Goal: Task Accomplishment & Management: Manage account settings

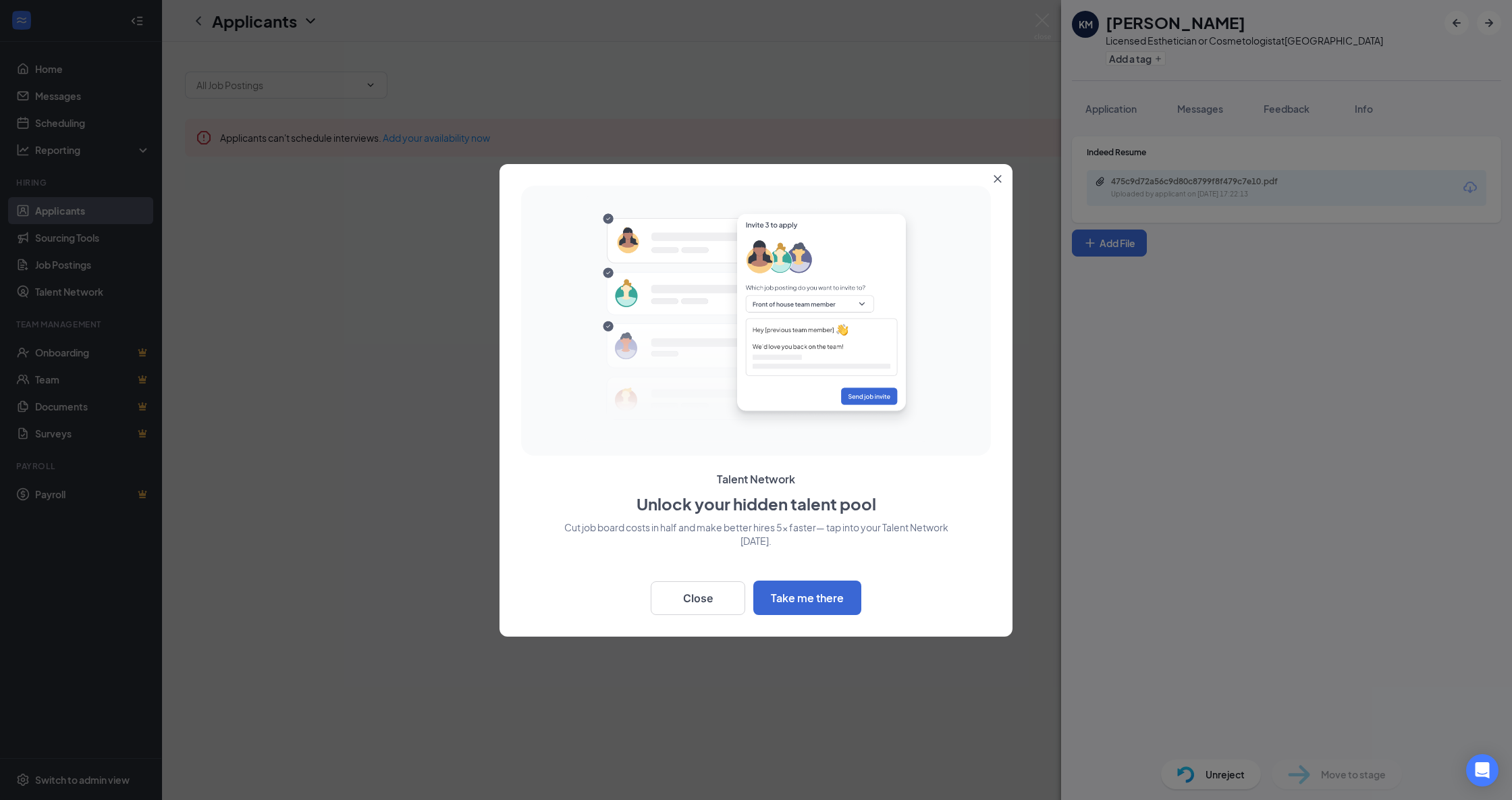
click at [1052, 12] on div at bounding box center [756, 400] width 1512 height 800
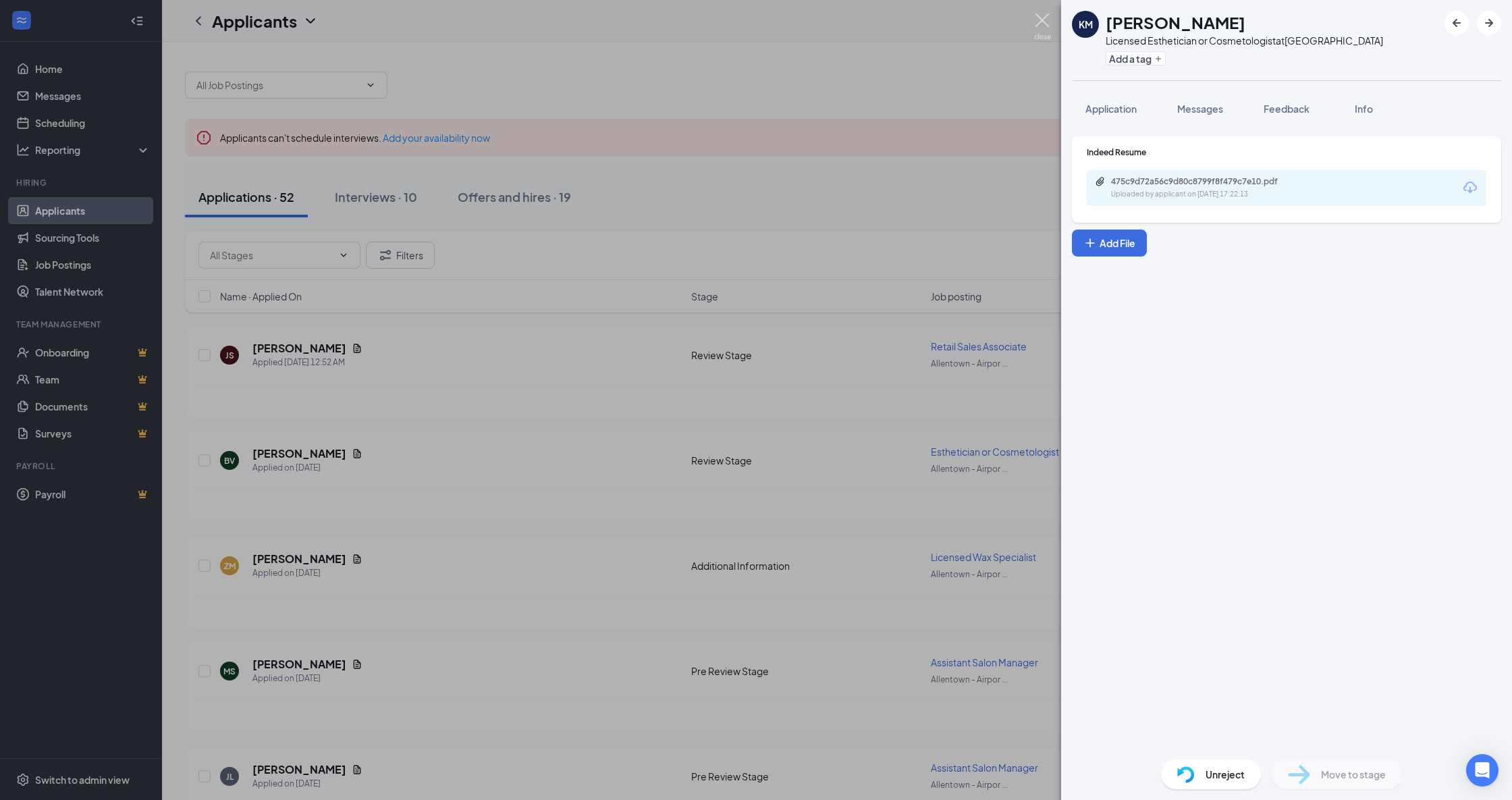
click at [1040, 20] on img at bounding box center [1043, 26] width 17 height 26
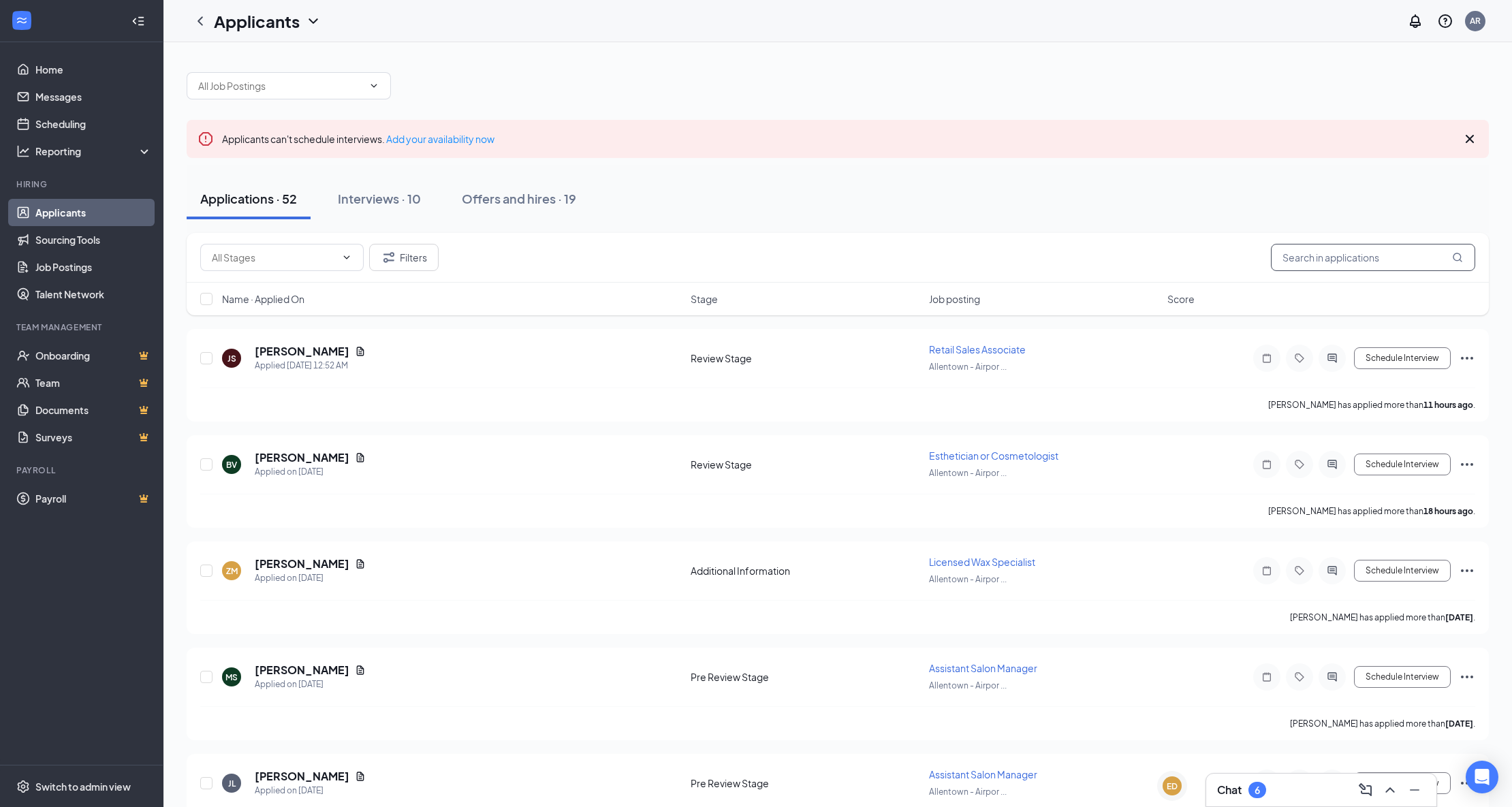
click at [1326, 250] on input "text" at bounding box center [1372, 258] width 204 height 27
type input "[PERSON_NAME]"
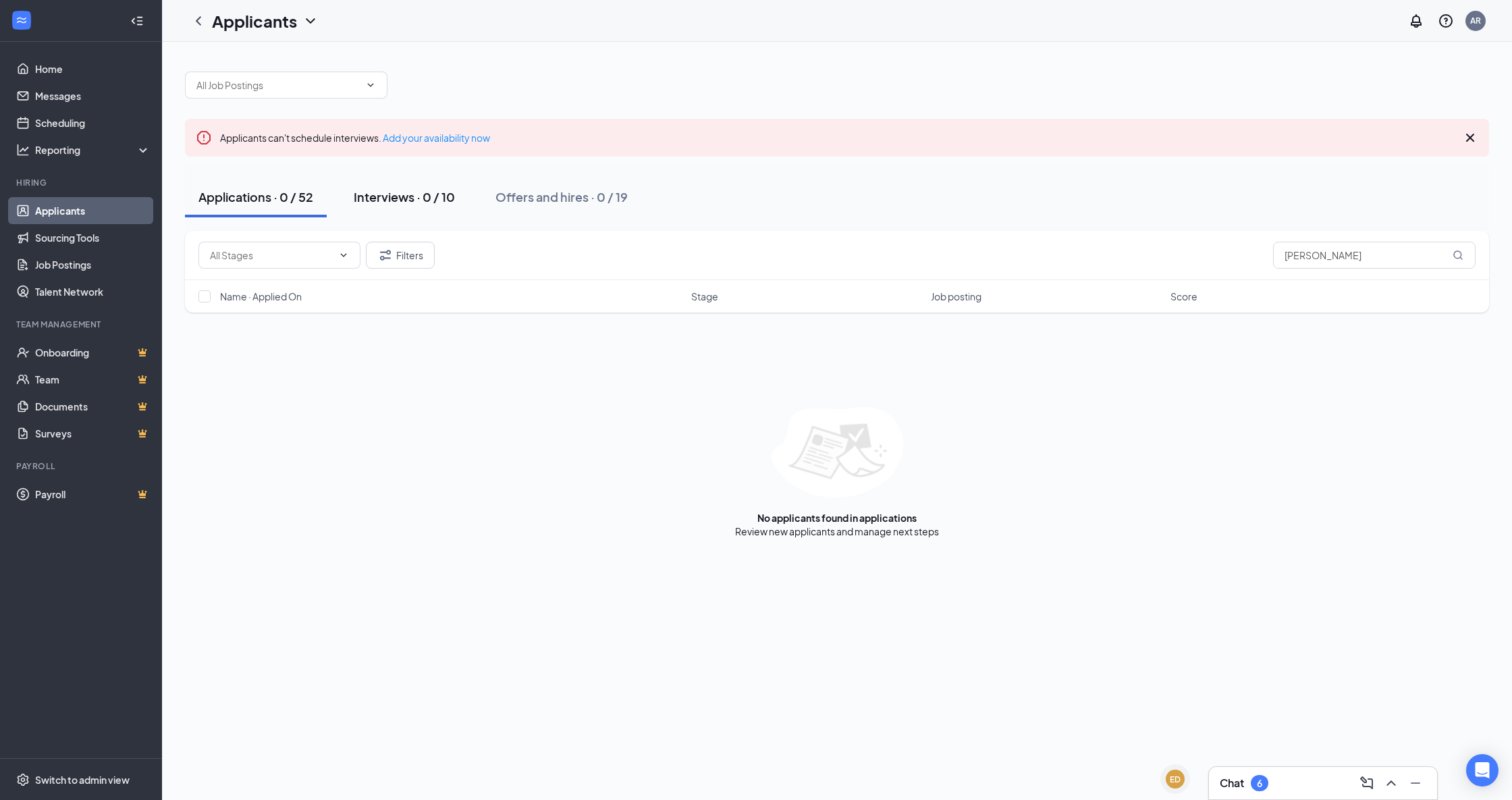
click at [433, 199] on div "Interviews · 0 / 10" at bounding box center [404, 196] width 101 height 17
click at [1381, 256] on input "[PERSON_NAME]" at bounding box center [1374, 255] width 203 height 27
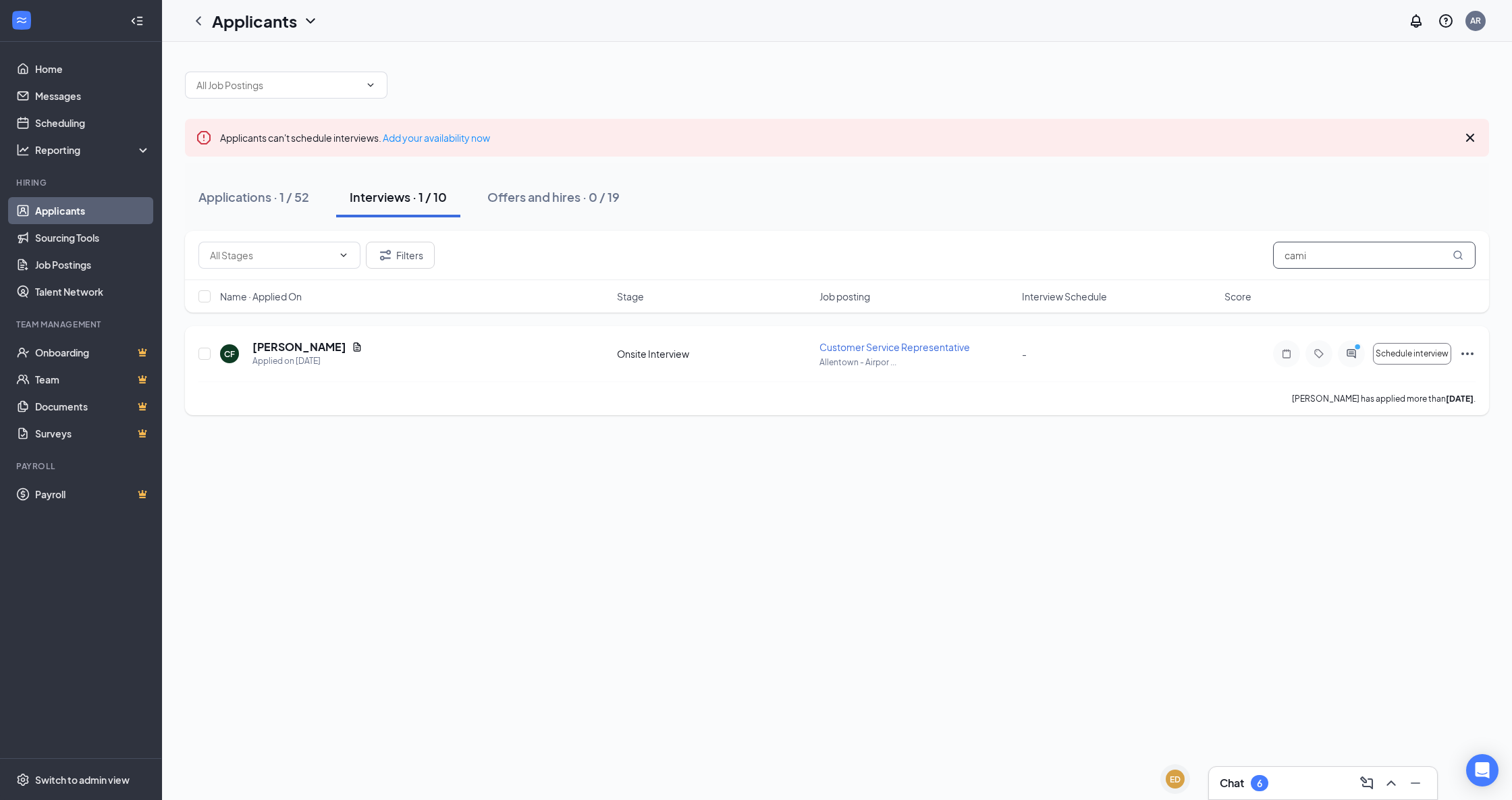
type input "cami"
drag, startPoint x: 1060, startPoint y: 368, endPoint x: 1401, endPoint y: 364, distance: 341.0
click at [1060, 368] on div "CF Camila Francisco Applied on [DATE] Onsite Interview Customer Service Represe…" at bounding box center [837, 360] width 1277 height 42
click at [1353, 352] on icon "PrimaryDot" at bounding box center [1360, 348] width 16 height 10
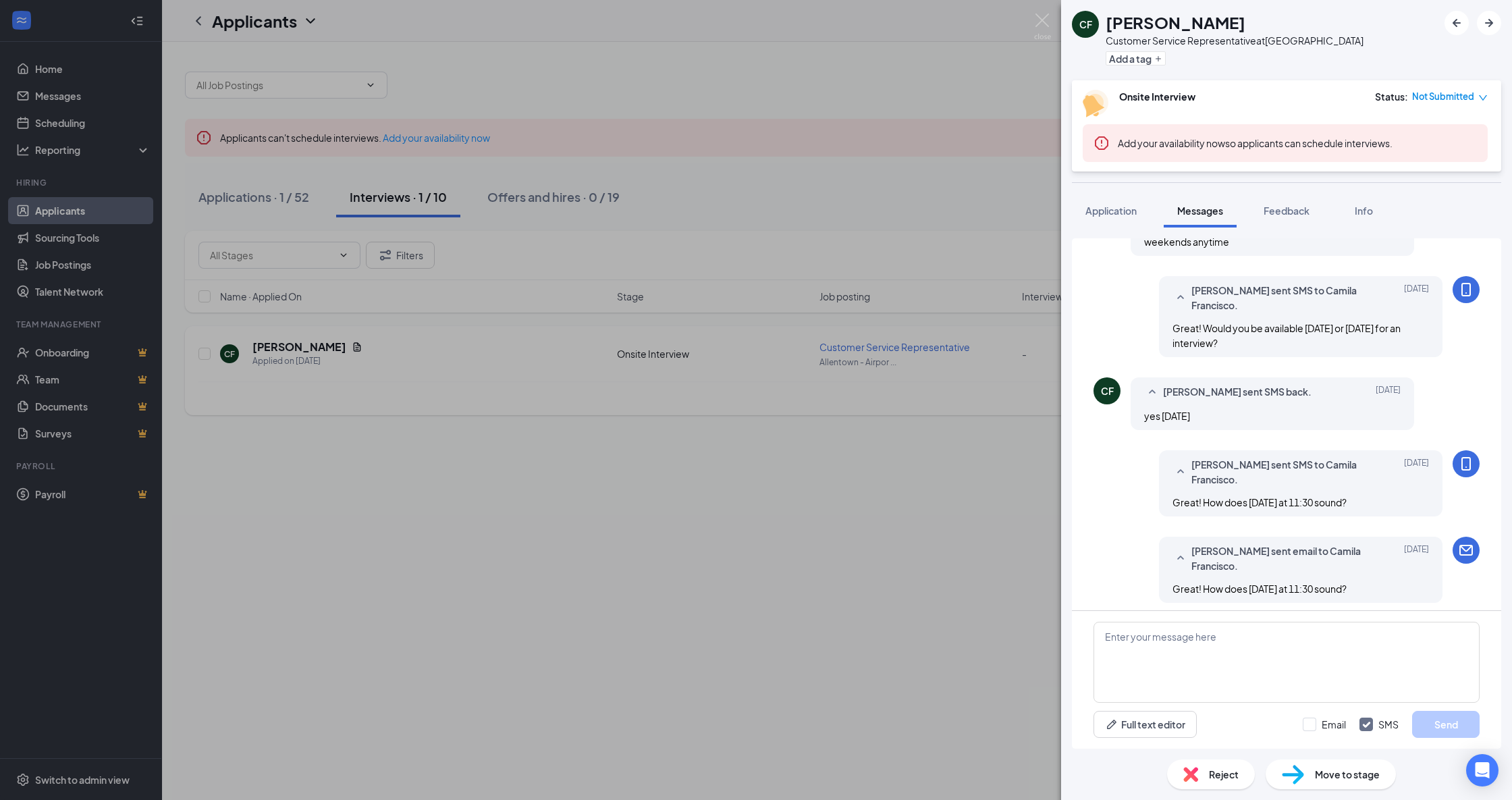
scroll to position [659, 0]
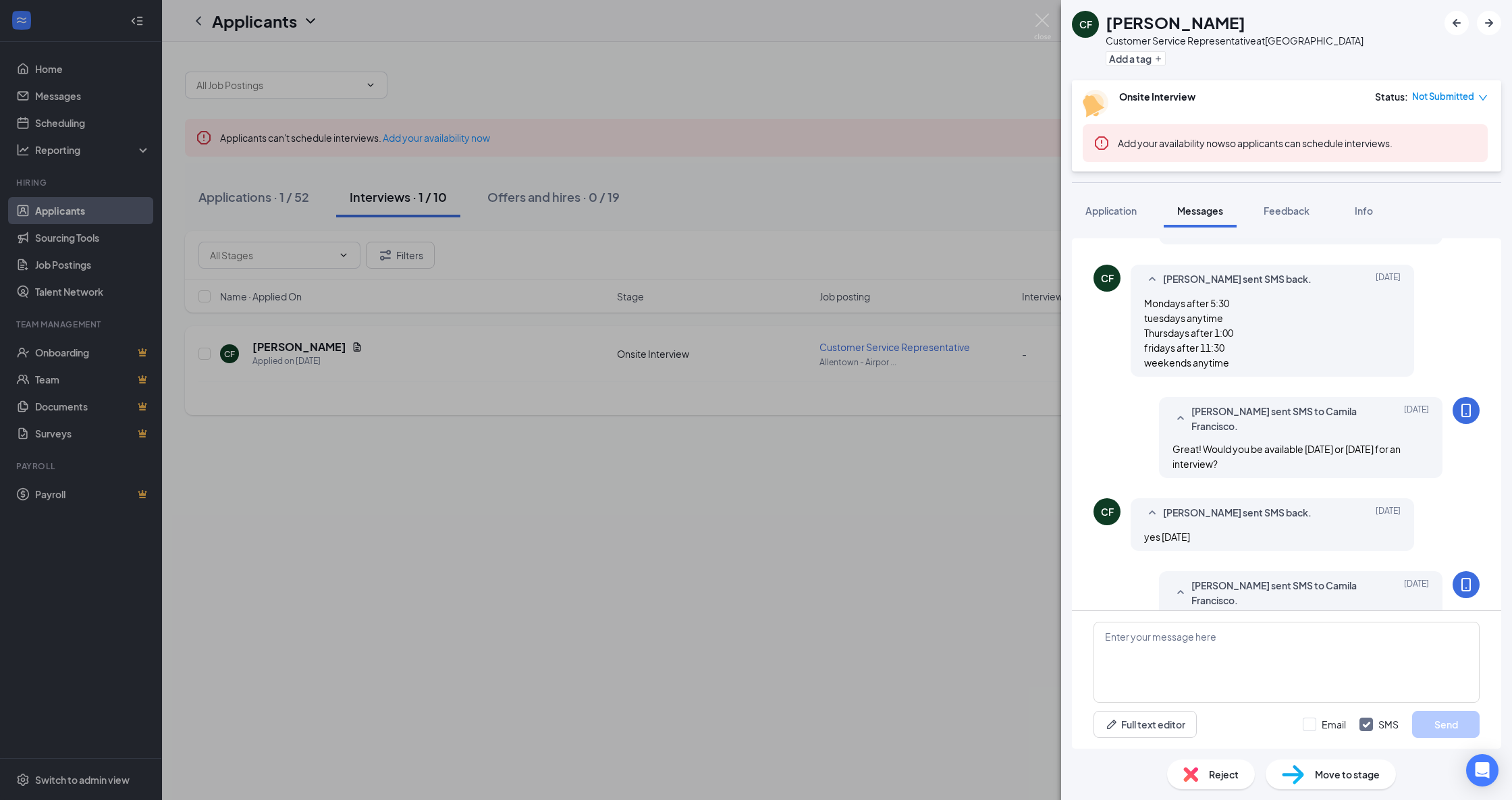
scroll to position [659, 0]
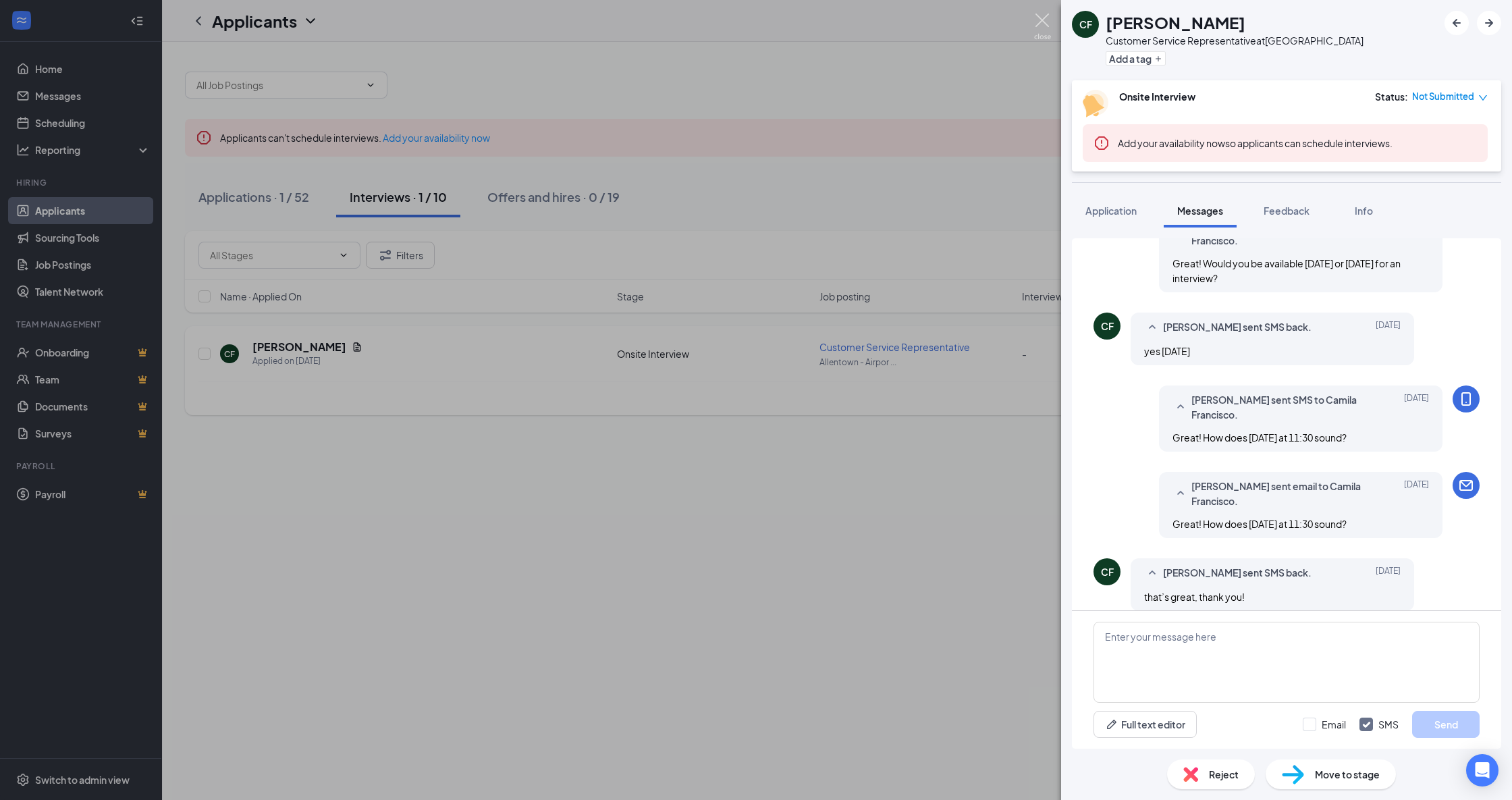
click at [1044, 26] on img at bounding box center [1043, 26] width 17 height 26
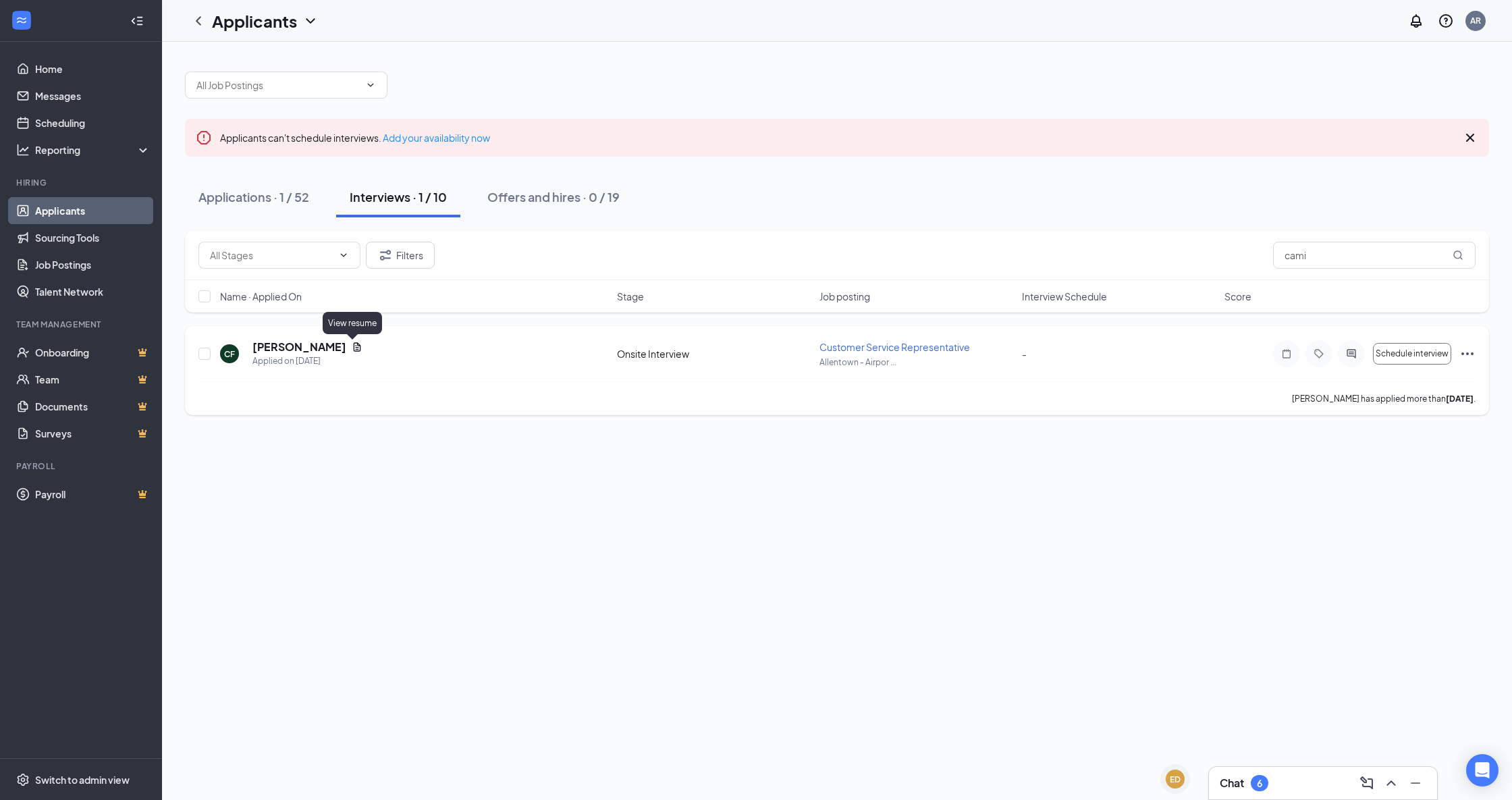
click at [355, 350] on icon "Document" at bounding box center [356, 347] width 10 height 10
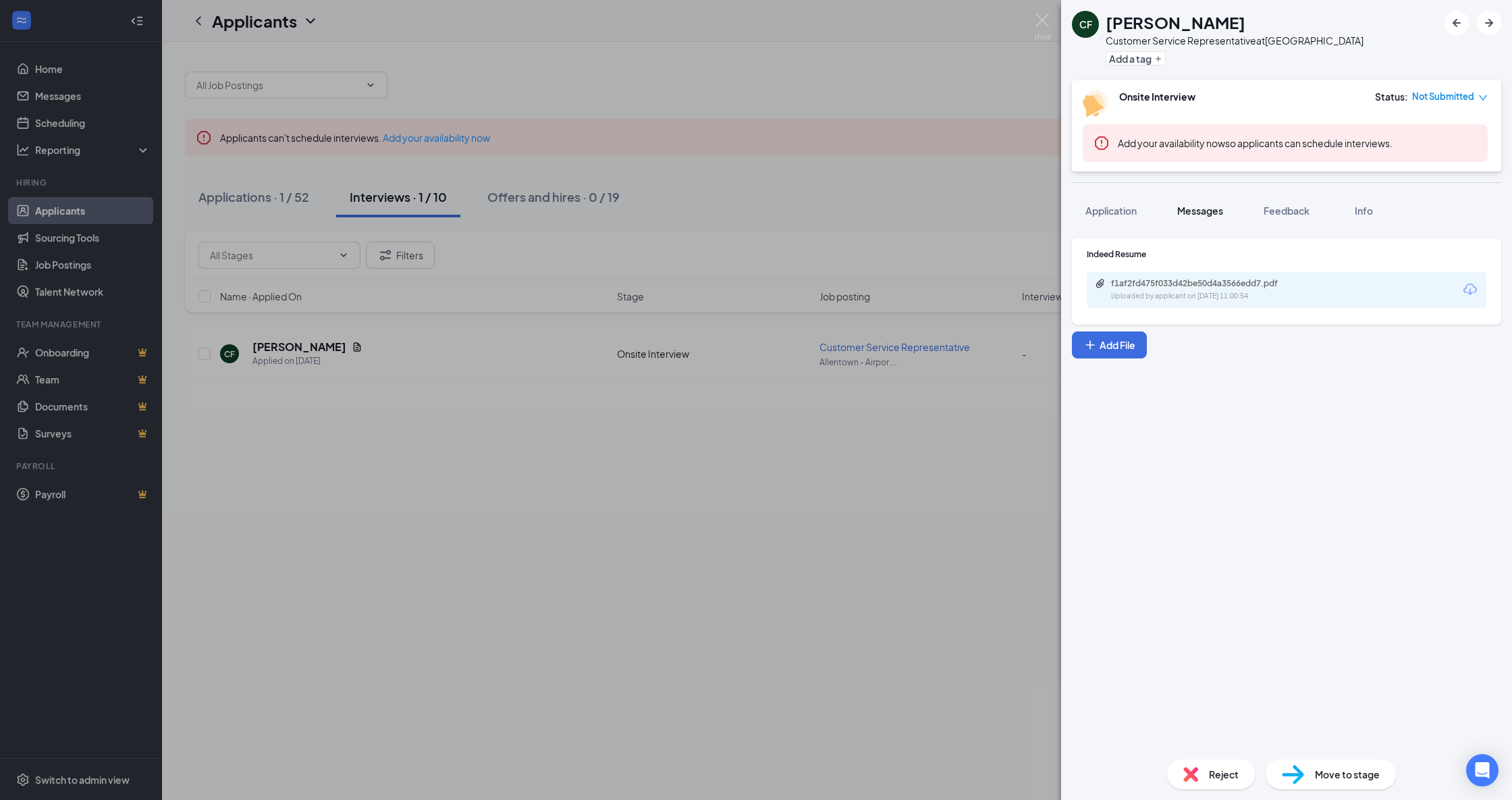
click at [1208, 213] on span "Messages" at bounding box center [1200, 210] width 46 height 12
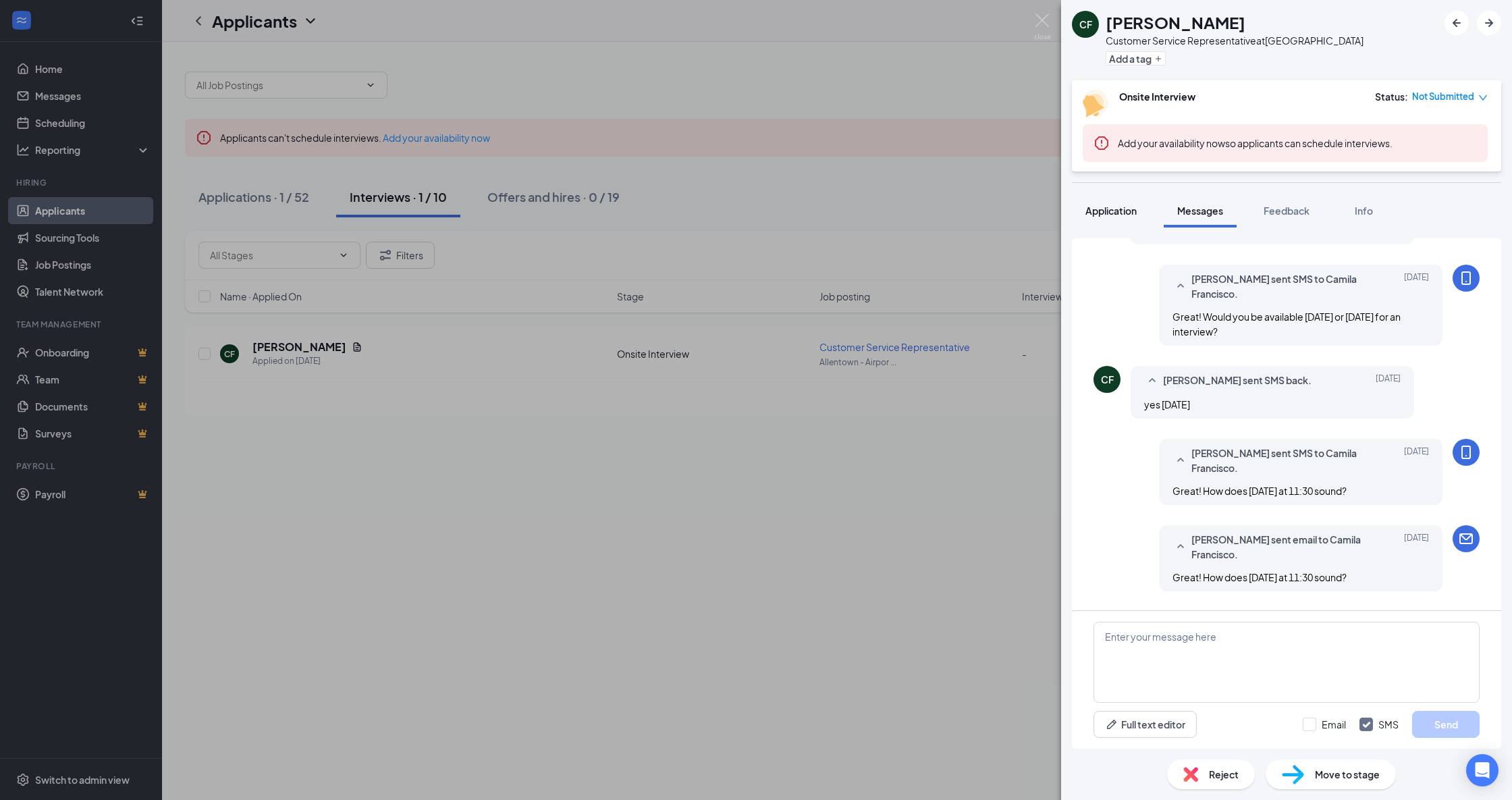
scroll to position [659, 0]
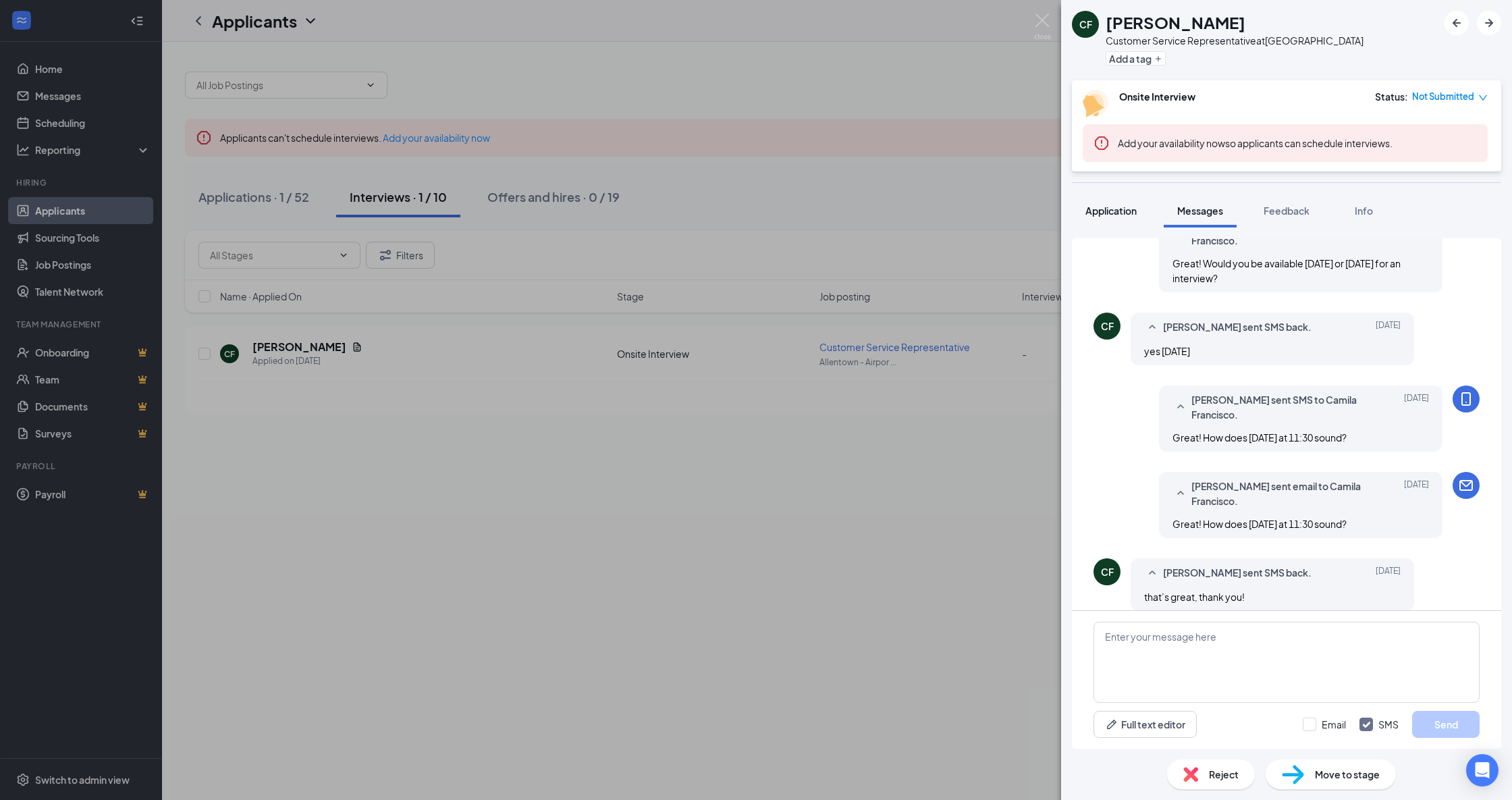
click at [1120, 211] on span "Application" at bounding box center [1112, 210] width 51 height 12
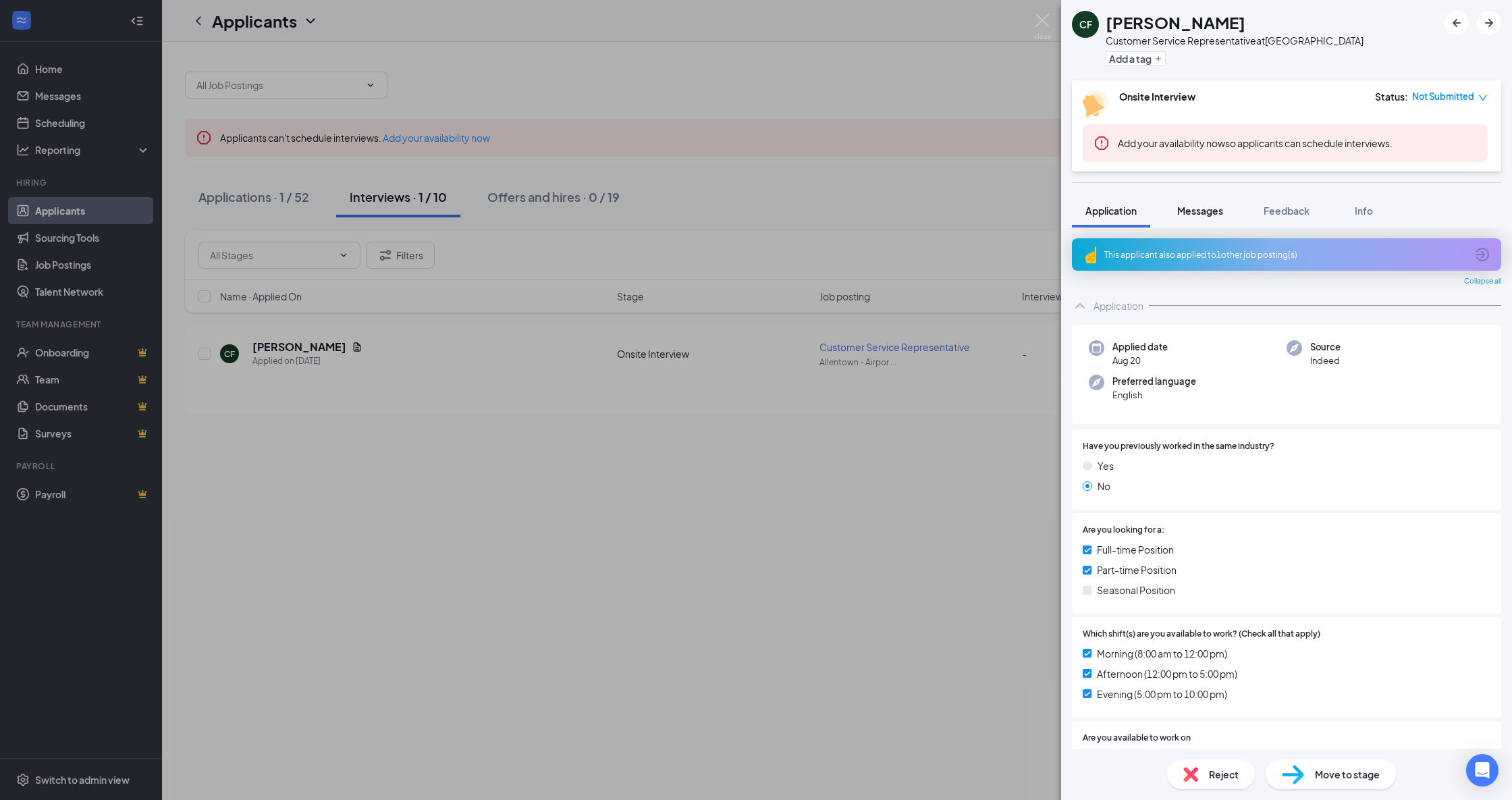
click at [1206, 214] on span "Messages" at bounding box center [1200, 210] width 46 height 12
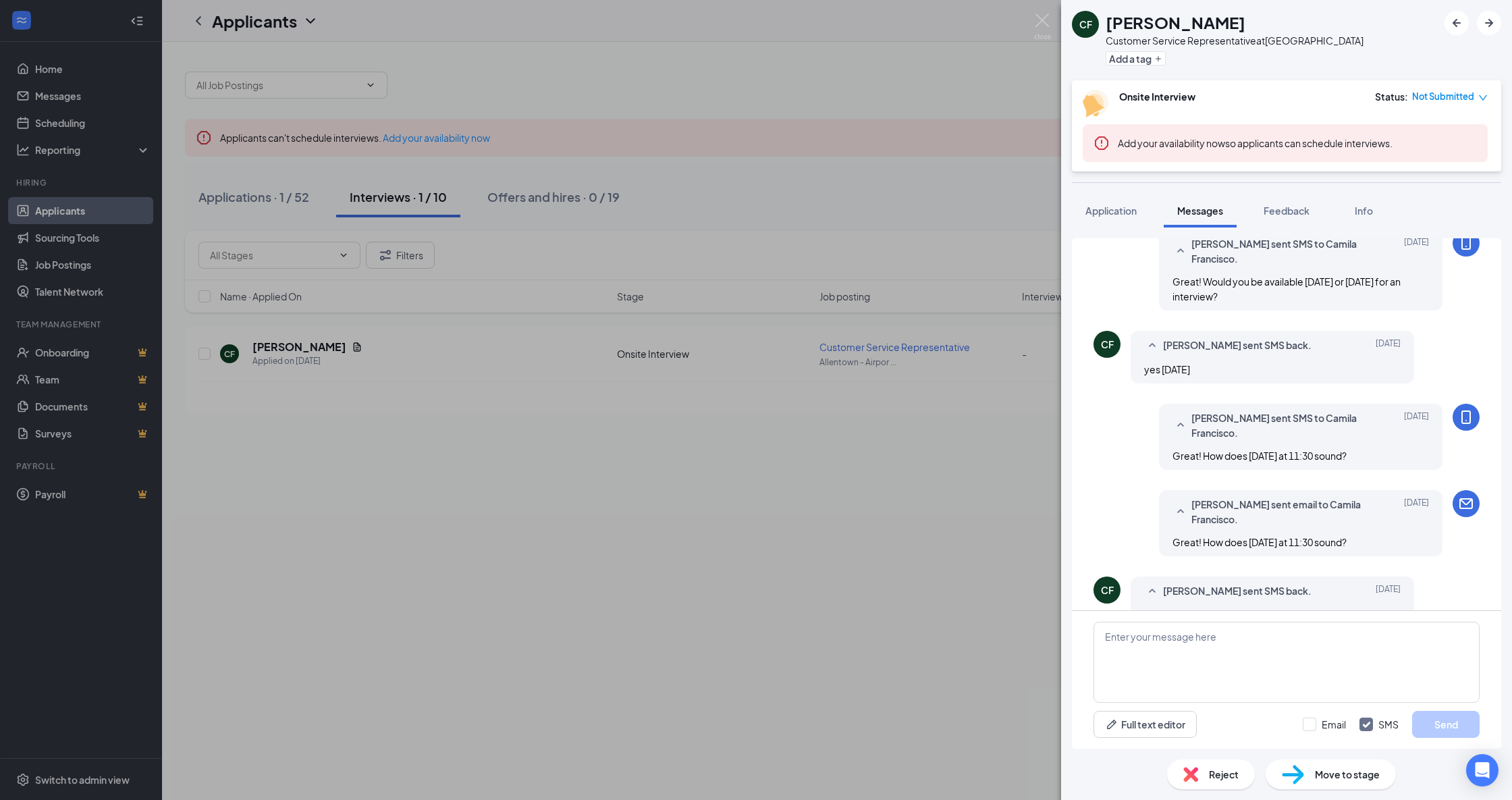
scroll to position [659, 0]
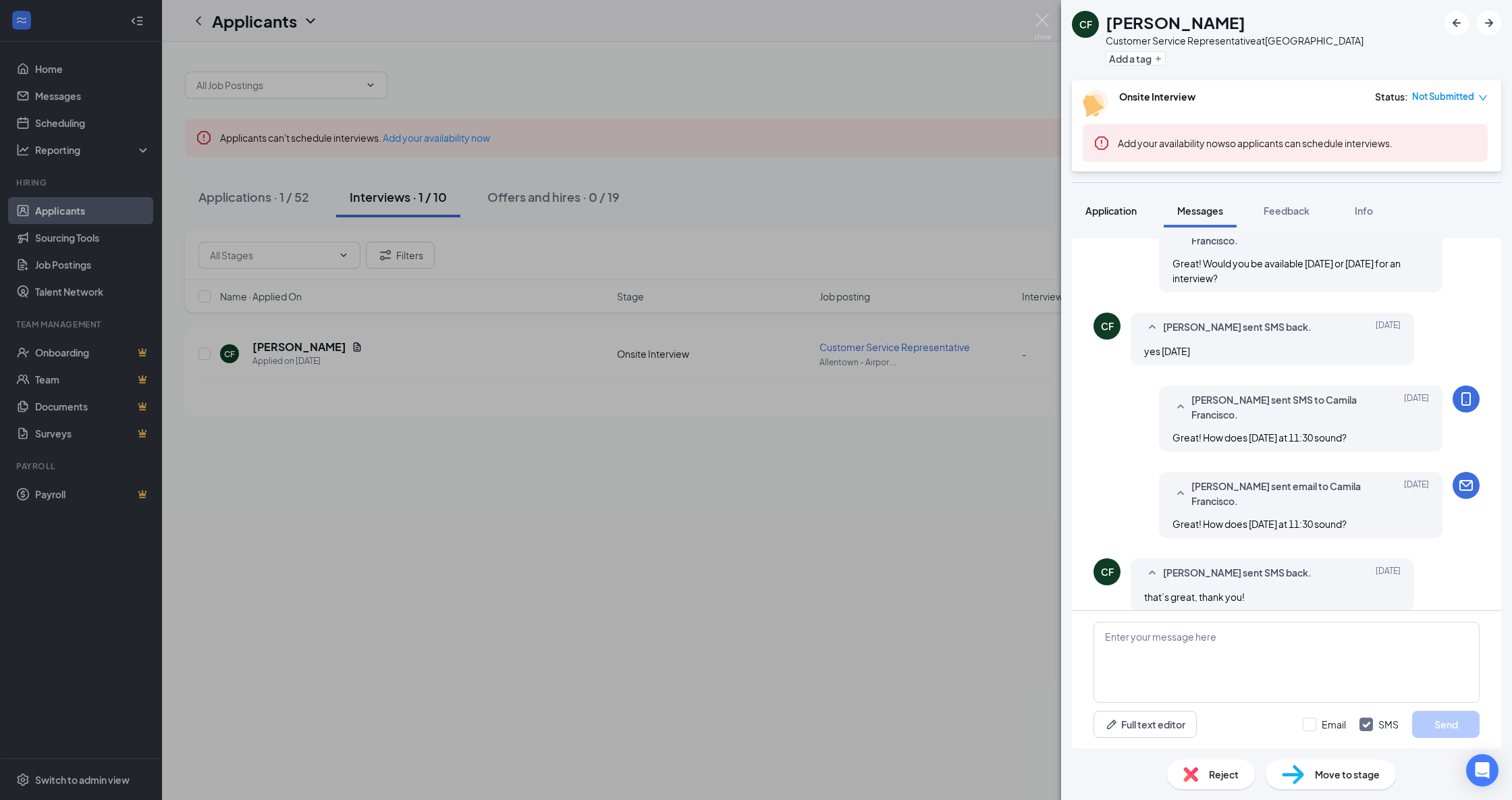
drag, startPoint x: 1286, startPoint y: 212, endPoint x: 1138, endPoint y: 209, distance: 148.0
click at [1287, 212] on span "Feedback" at bounding box center [1286, 210] width 46 height 12
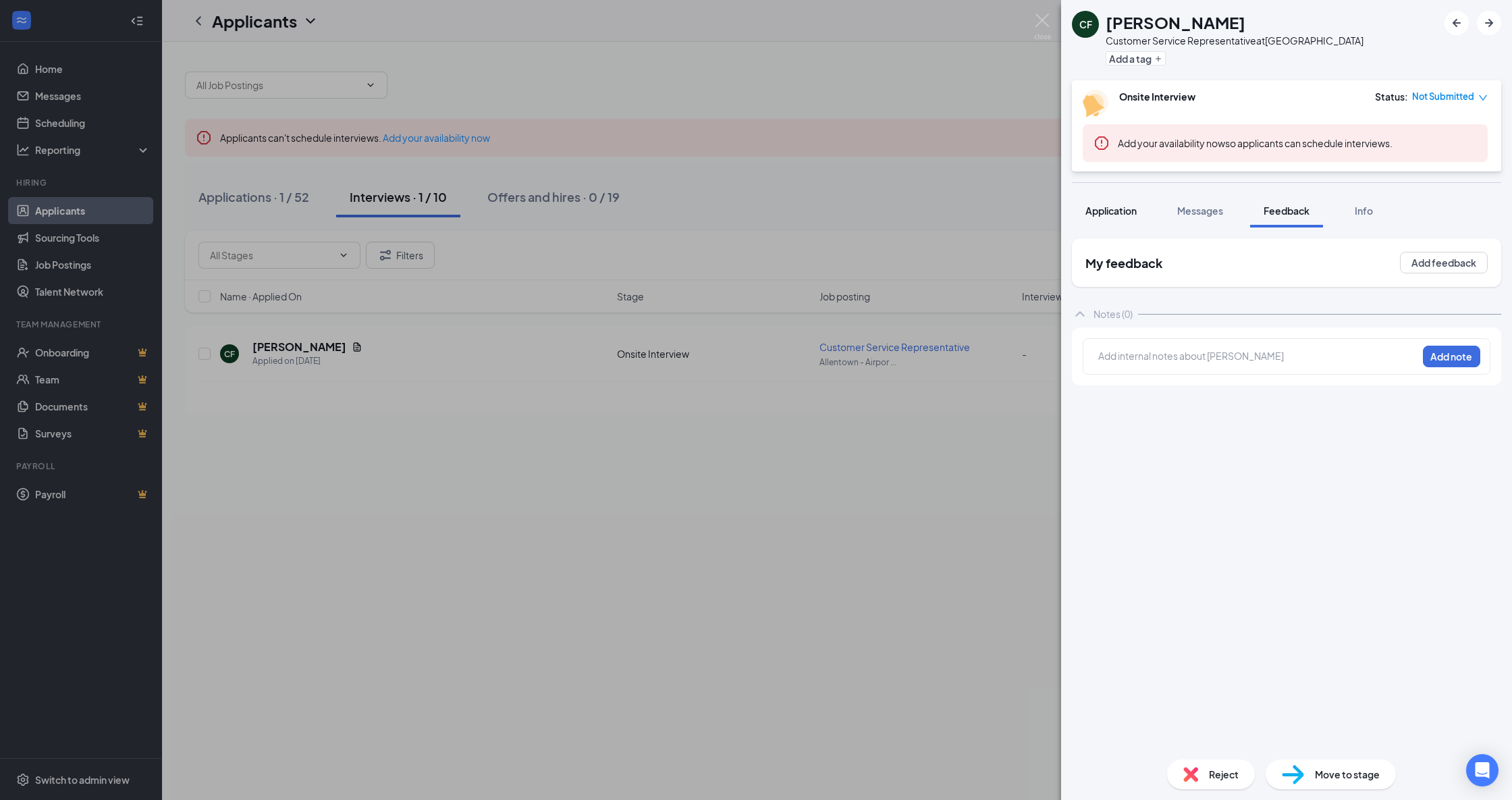
click at [1108, 208] on span "Application" at bounding box center [1112, 210] width 51 height 12
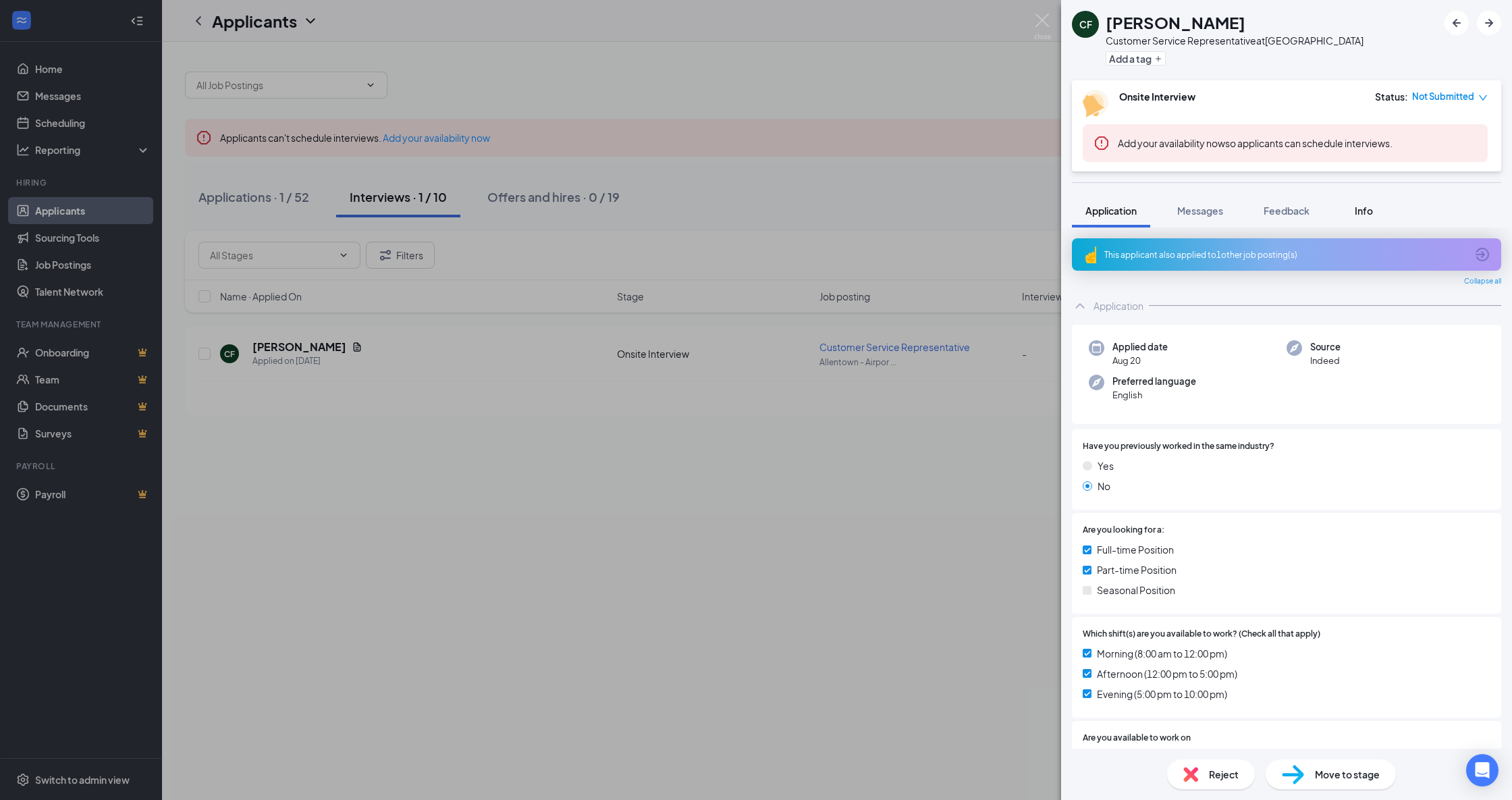
click at [1353, 209] on div "Info" at bounding box center [1364, 211] width 27 height 14
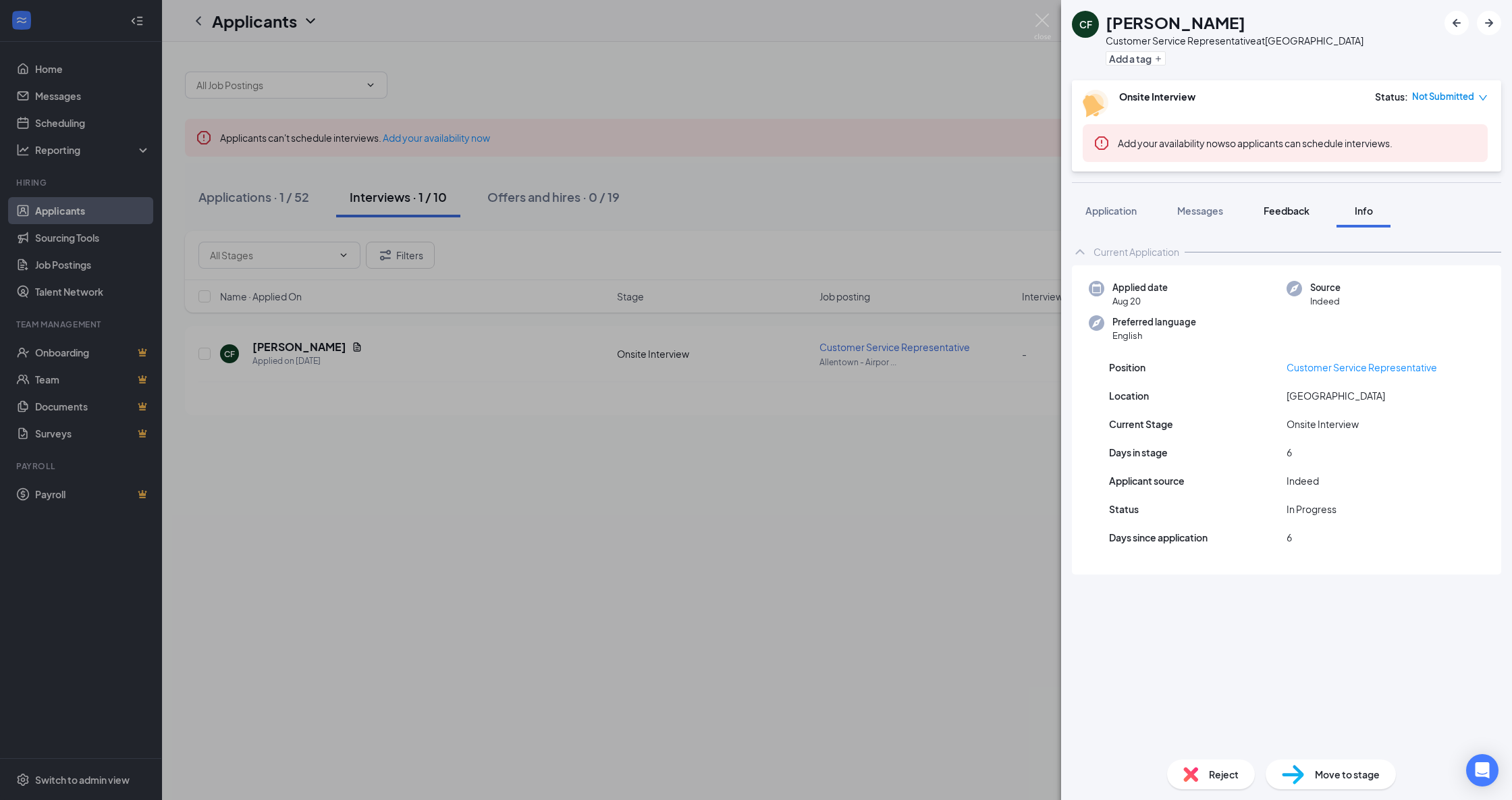
click at [1289, 211] on span "Feedback" at bounding box center [1286, 210] width 46 height 12
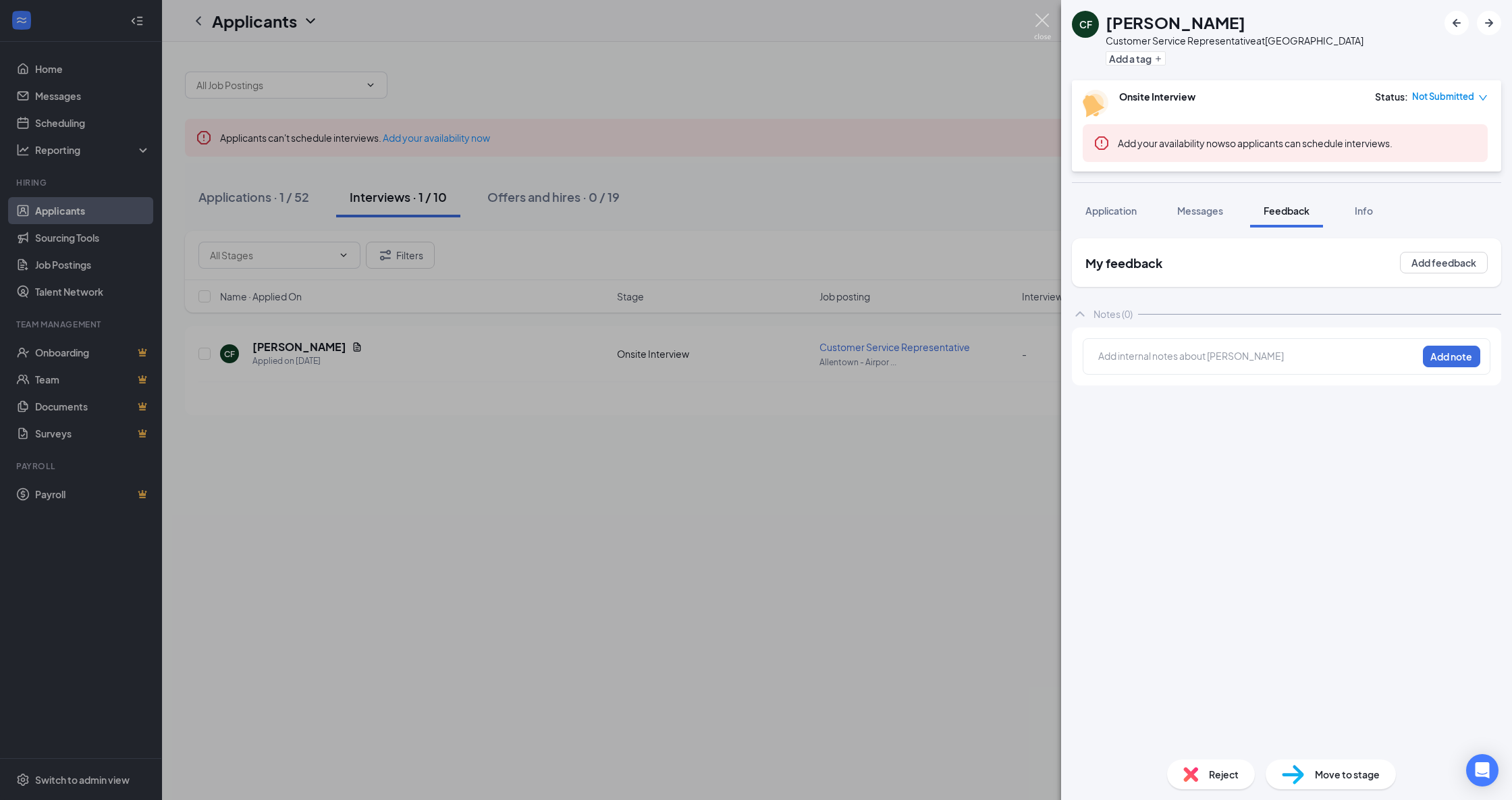
drag, startPoint x: 1043, startPoint y: 22, endPoint x: 1003, endPoint y: 44, distance: 45.7
click at [1040, 22] on img at bounding box center [1043, 26] width 17 height 26
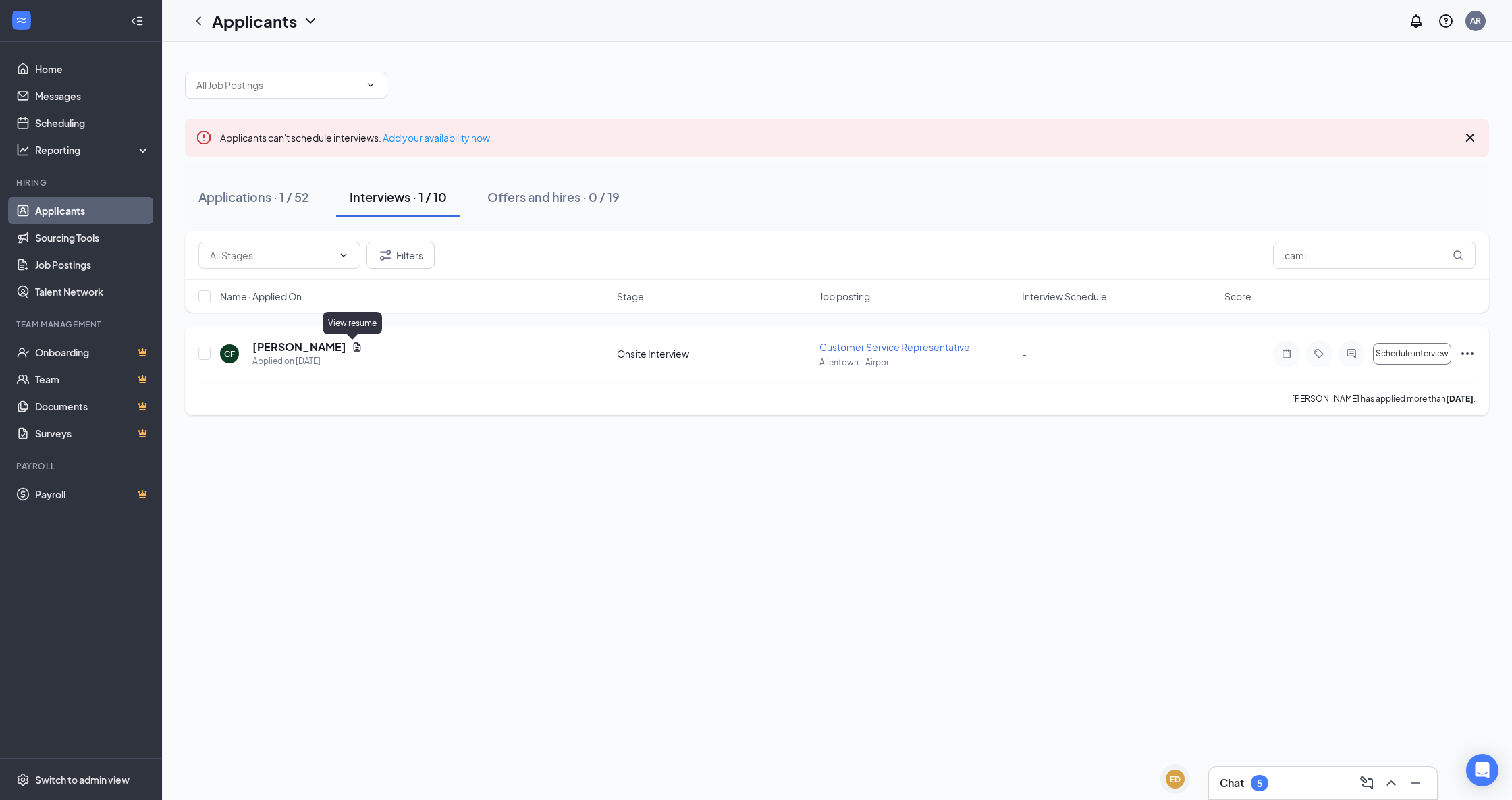
click at [352, 344] on icon "Document" at bounding box center [356, 347] width 10 height 10
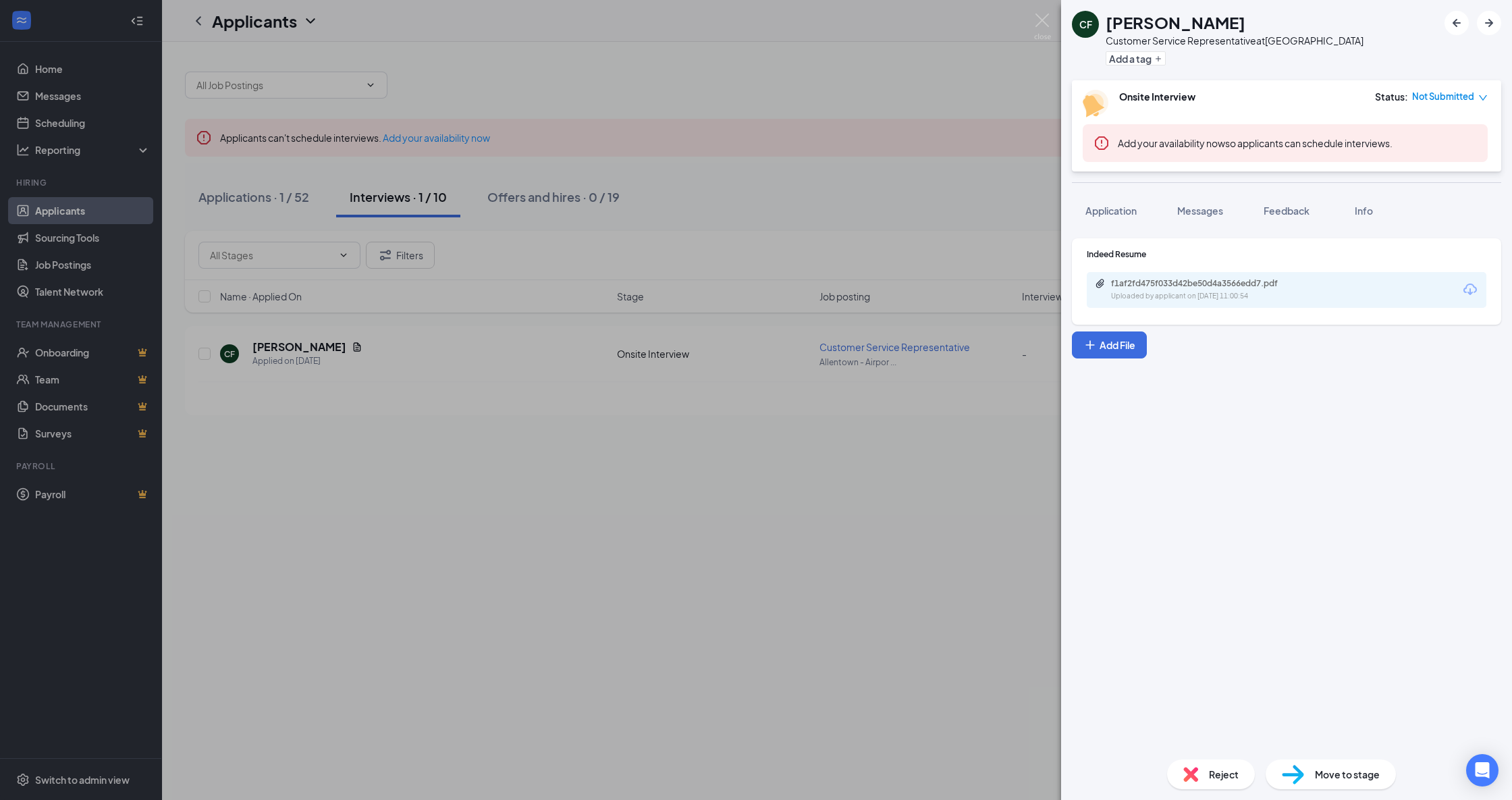
click at [1466, 282] on icon "Download" at bounding box center [1470, 290] width 16 height 16
